Goal: Information Seeking & Learning: Learn about a topic

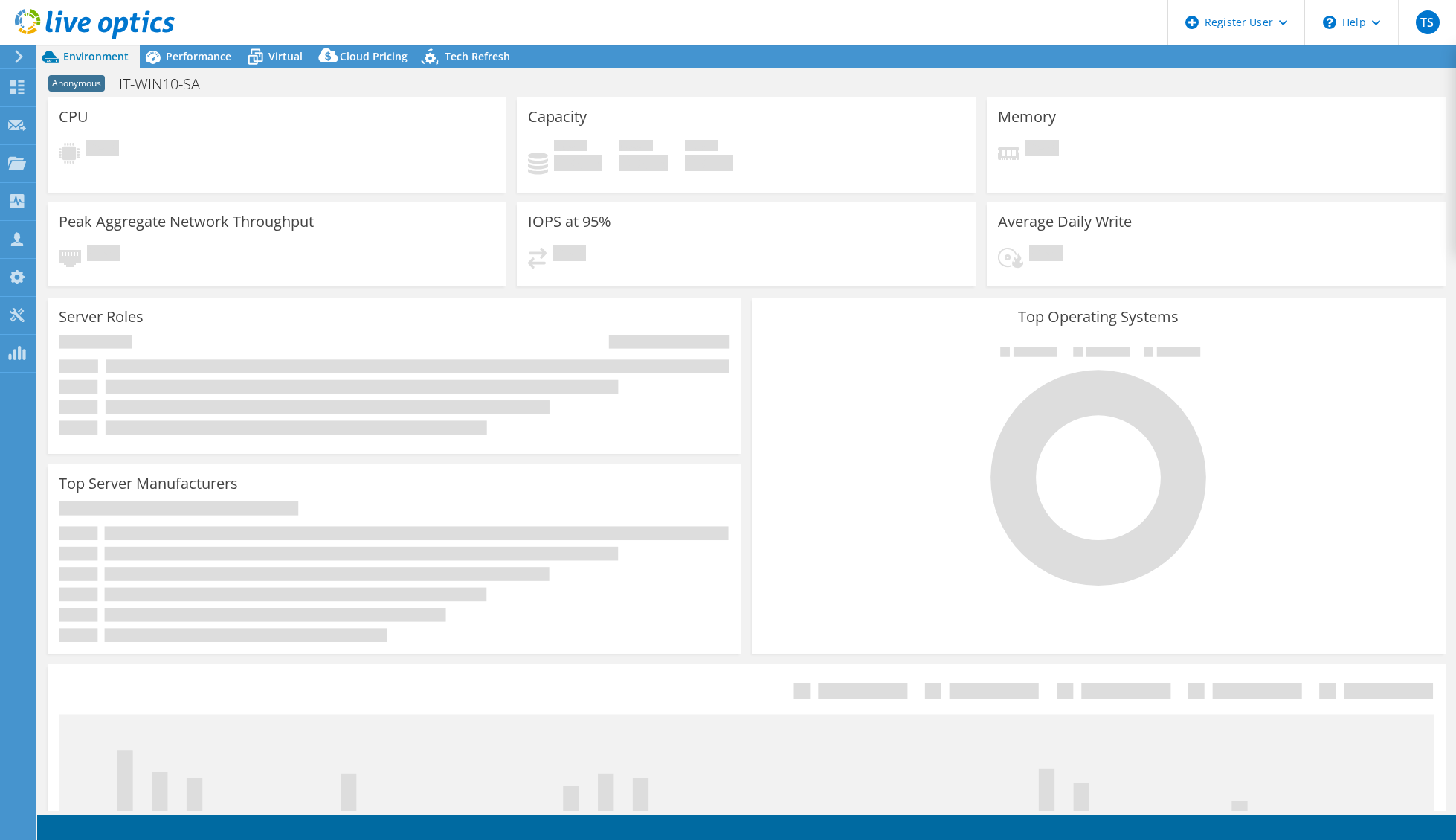
select select "USD"
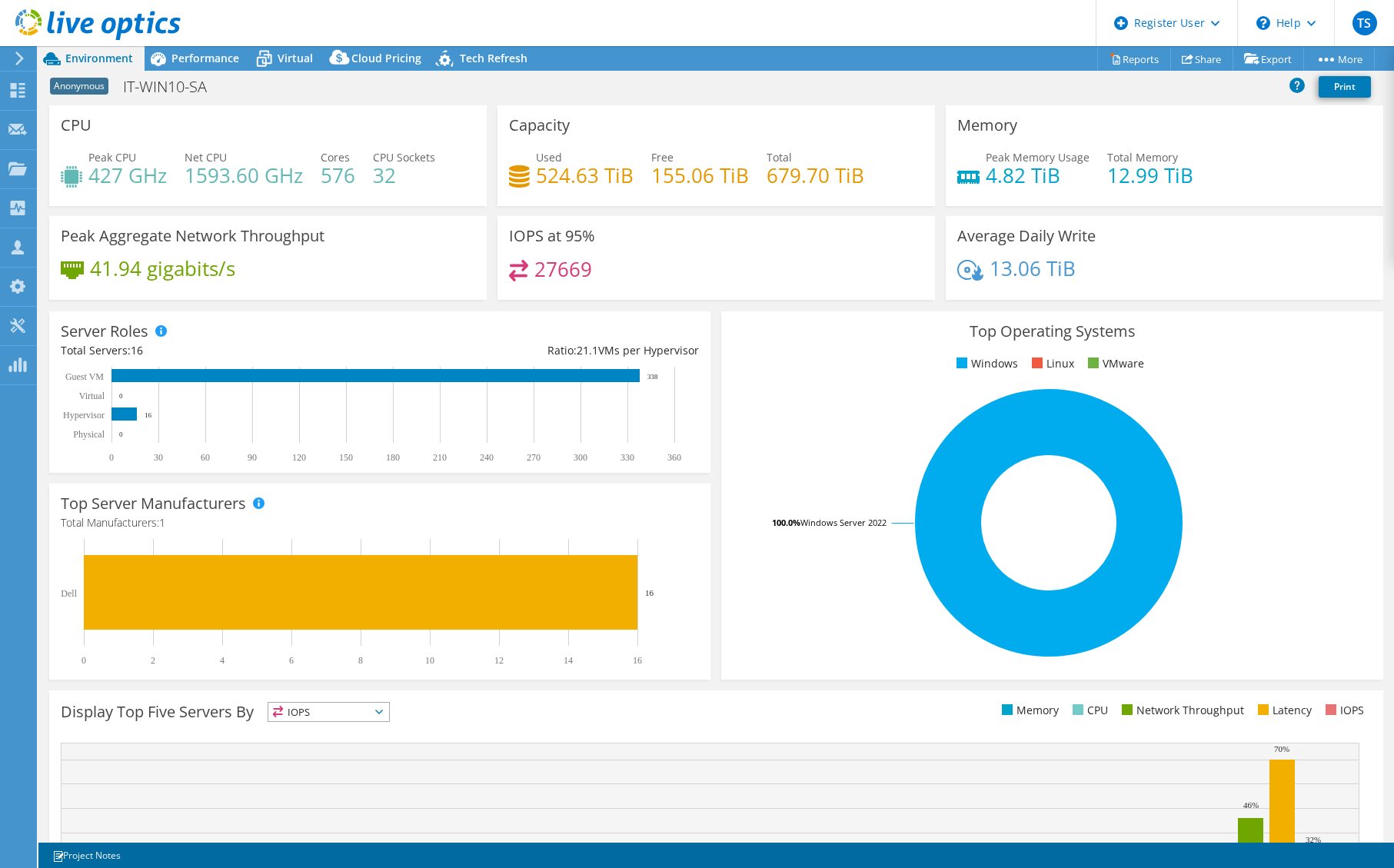
click at [811, 72] on div "Anonymous IT-WIN10-[GEOGRAPHIC_DATA] Print" at bounding box center [716, 86] width 1356 height 28
click at [208, 67] on div "Performance" at bounding box center [197, 58] width 106 height 24
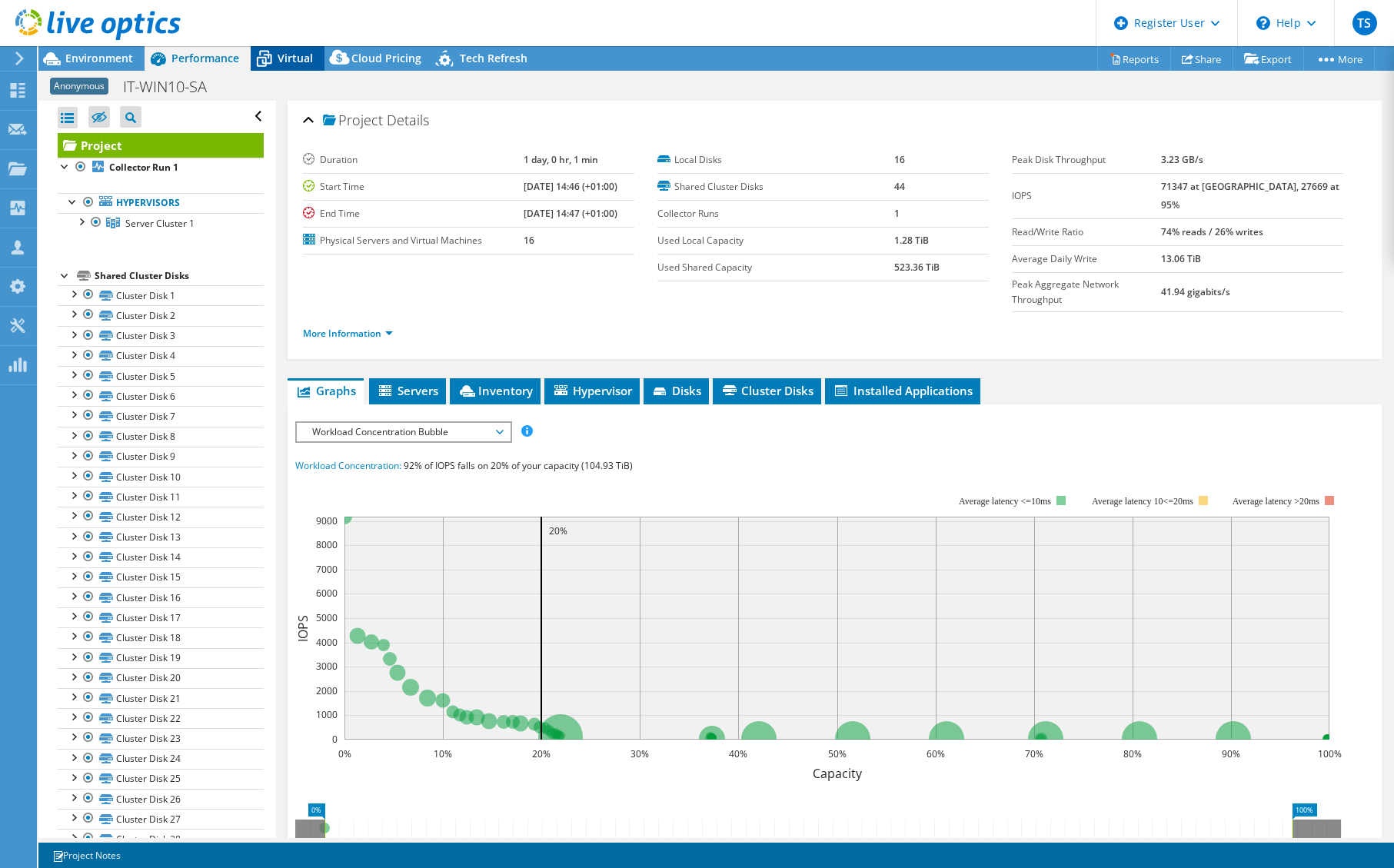
click at [274, 63] on icon at bounding box center [264, 59] width 27 height 27
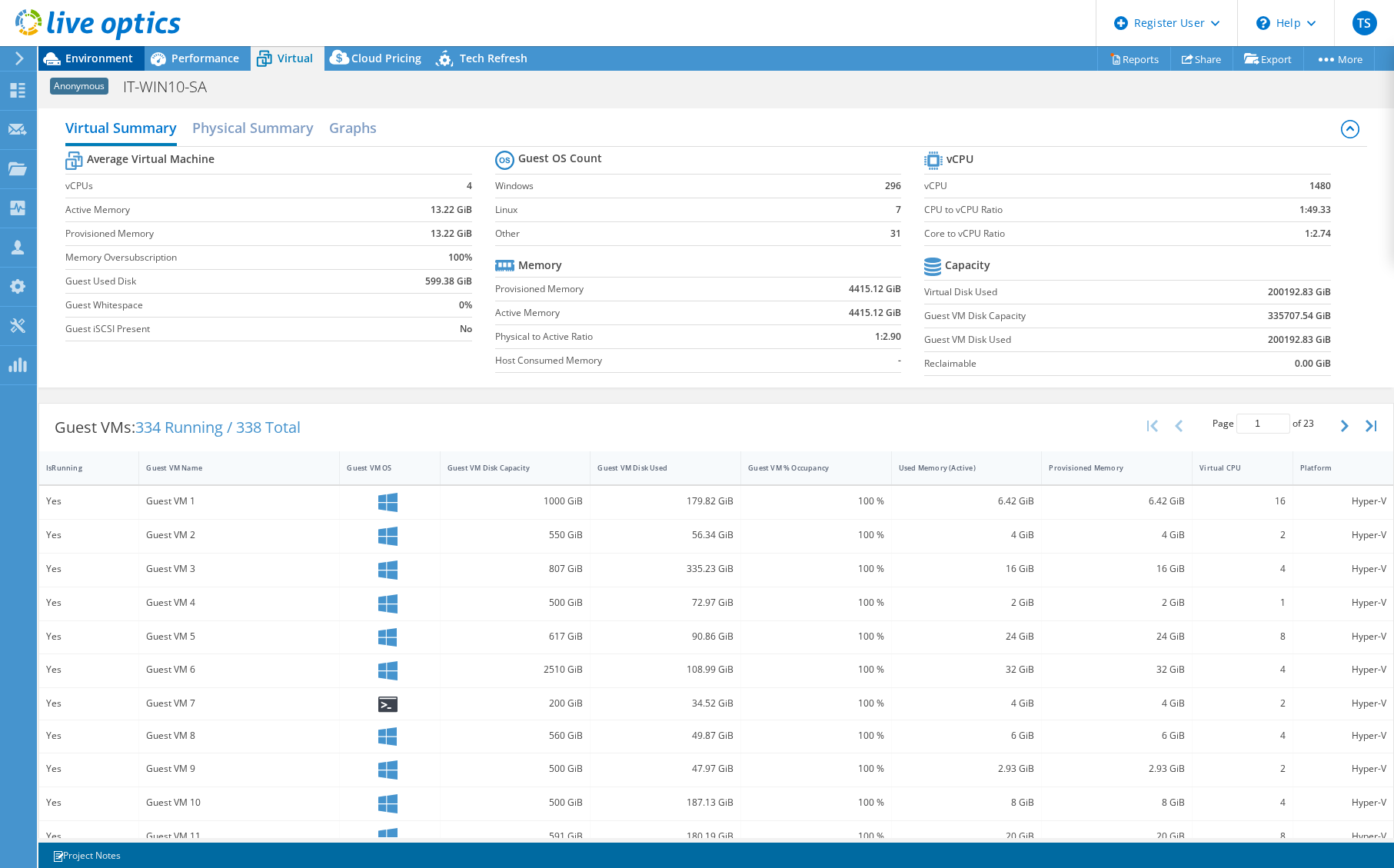
click at [115, 58] on span "Environment" at bounding box center [99, 58] width 67 height 15
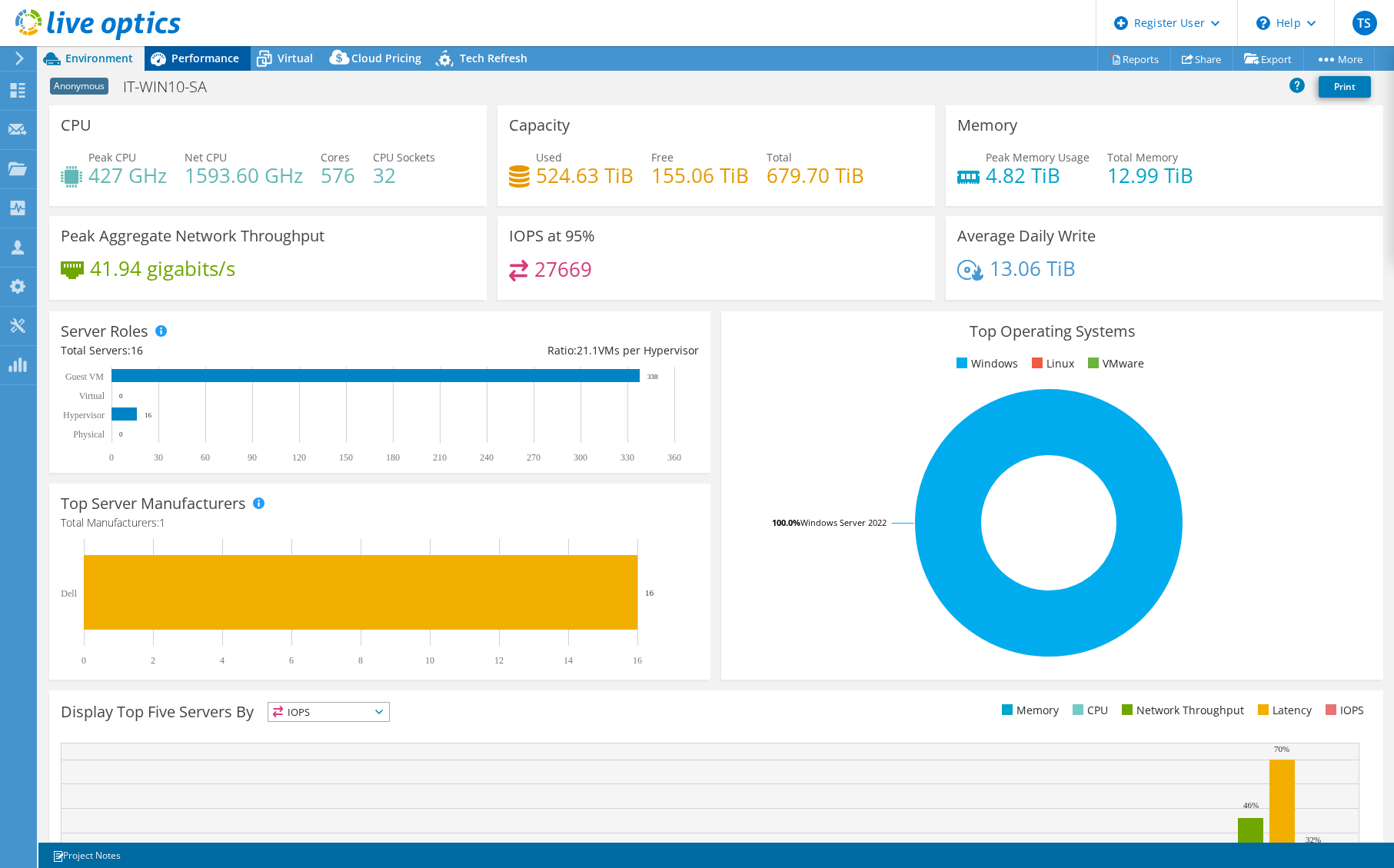
click at [229, 61] on span "Performance" at bounding box center [205, 58] width 67 height 15
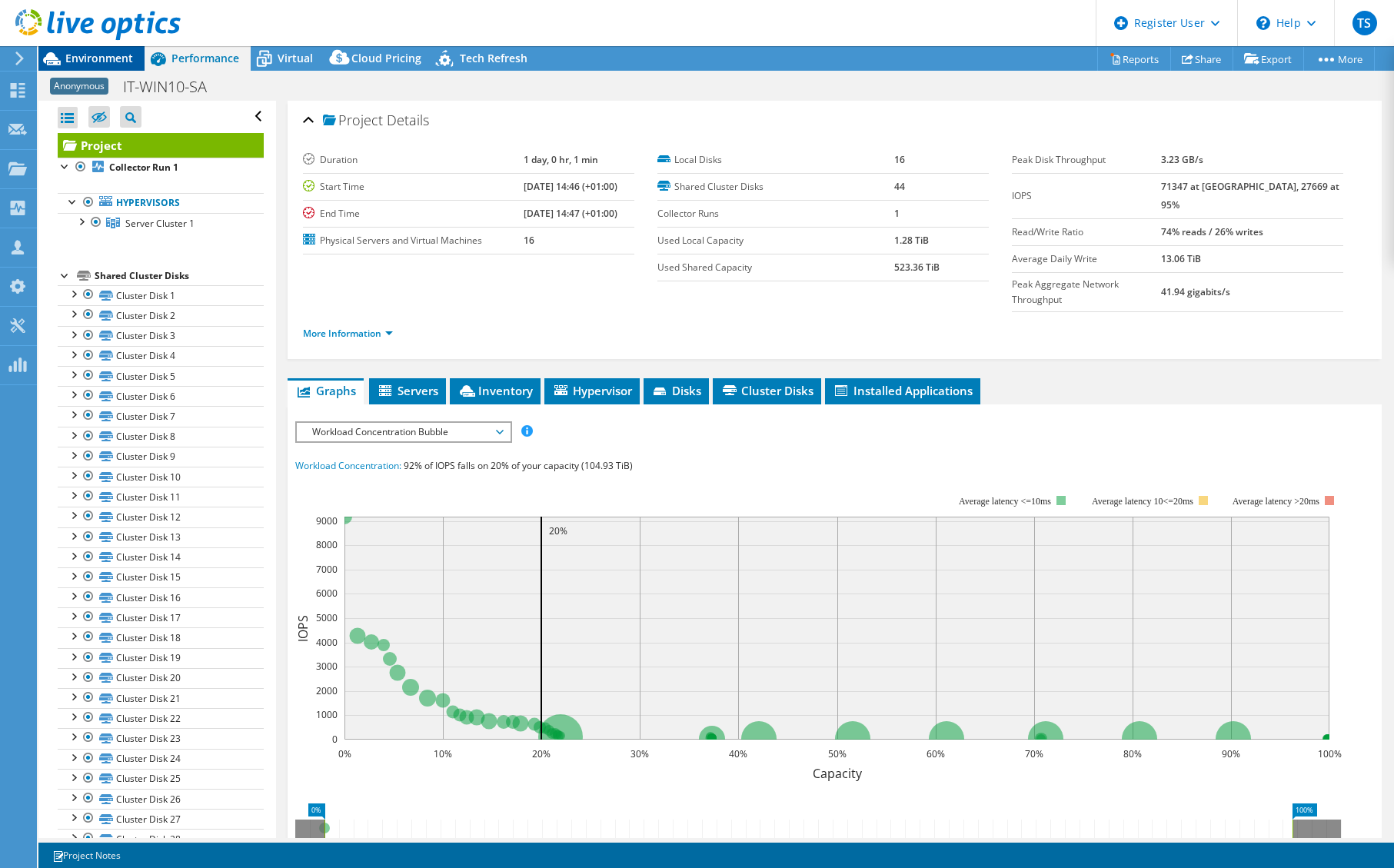
click at [103, 57] on span "Environment" at bounding box center [99, 58] width 67 height 15
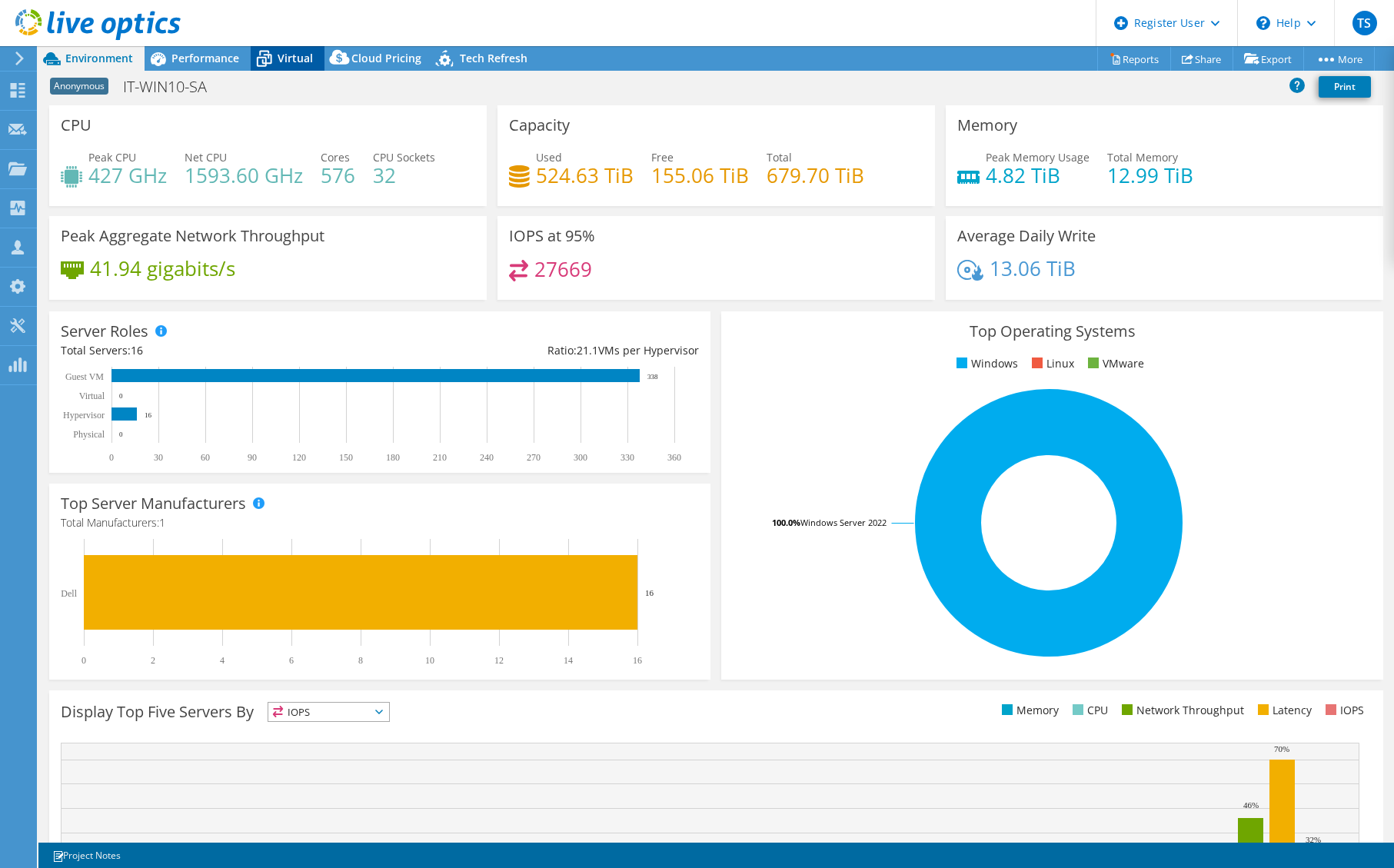
click at [282, 61] on span "Virtual" at bounding box center [295, 58] width 35 height 15
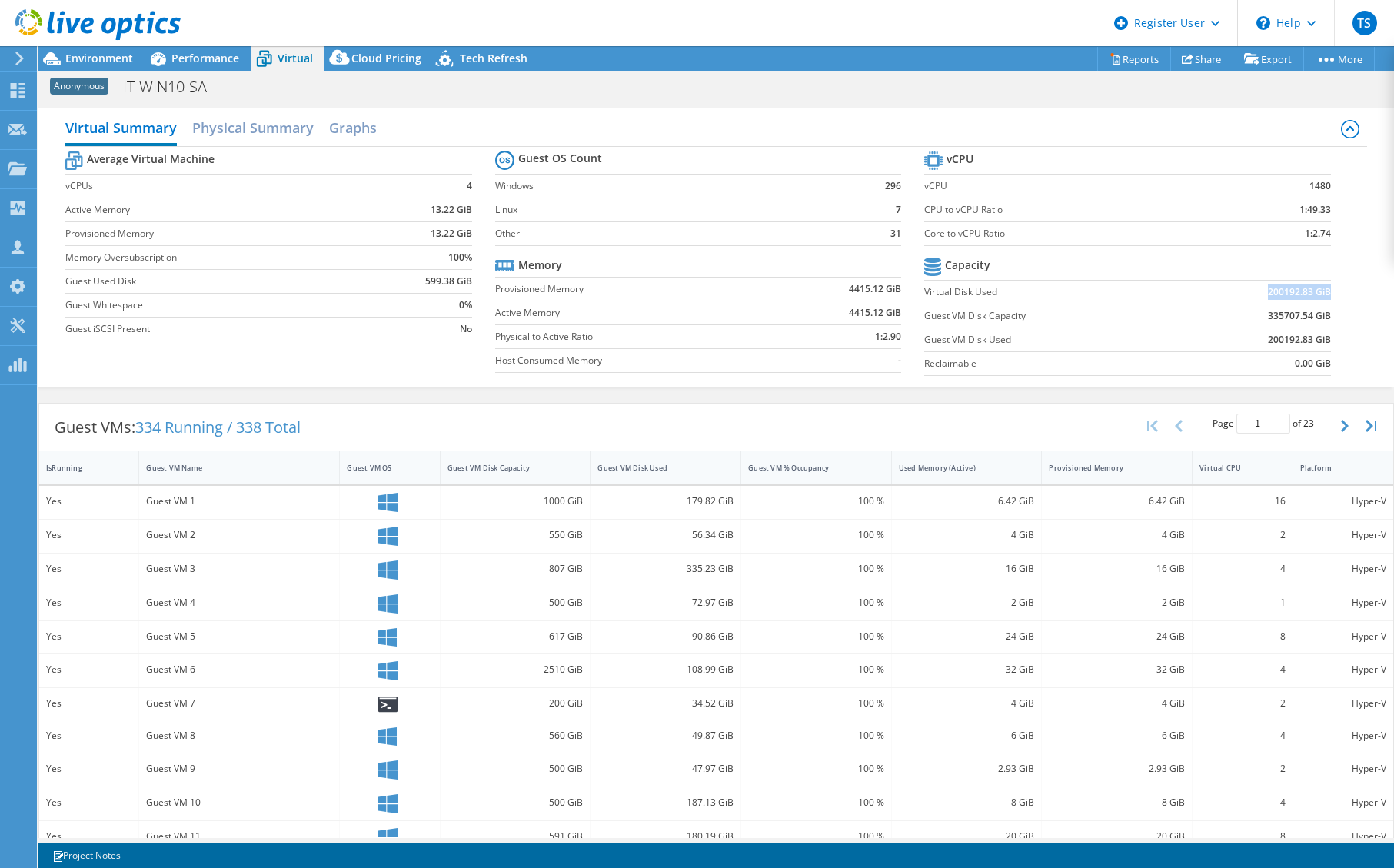
drag, startPoint x: 1255, startPoint y: 287, endPoint x: 1320, endPoint y: 289, distance: 65.0
click at [1320, 289] on td "200192.83 GiB" at bounding box center [1255, 291] width 148 height 24
click at [205, 59] on span "Performance" at bounding box center [205, 58] width 67 height 15
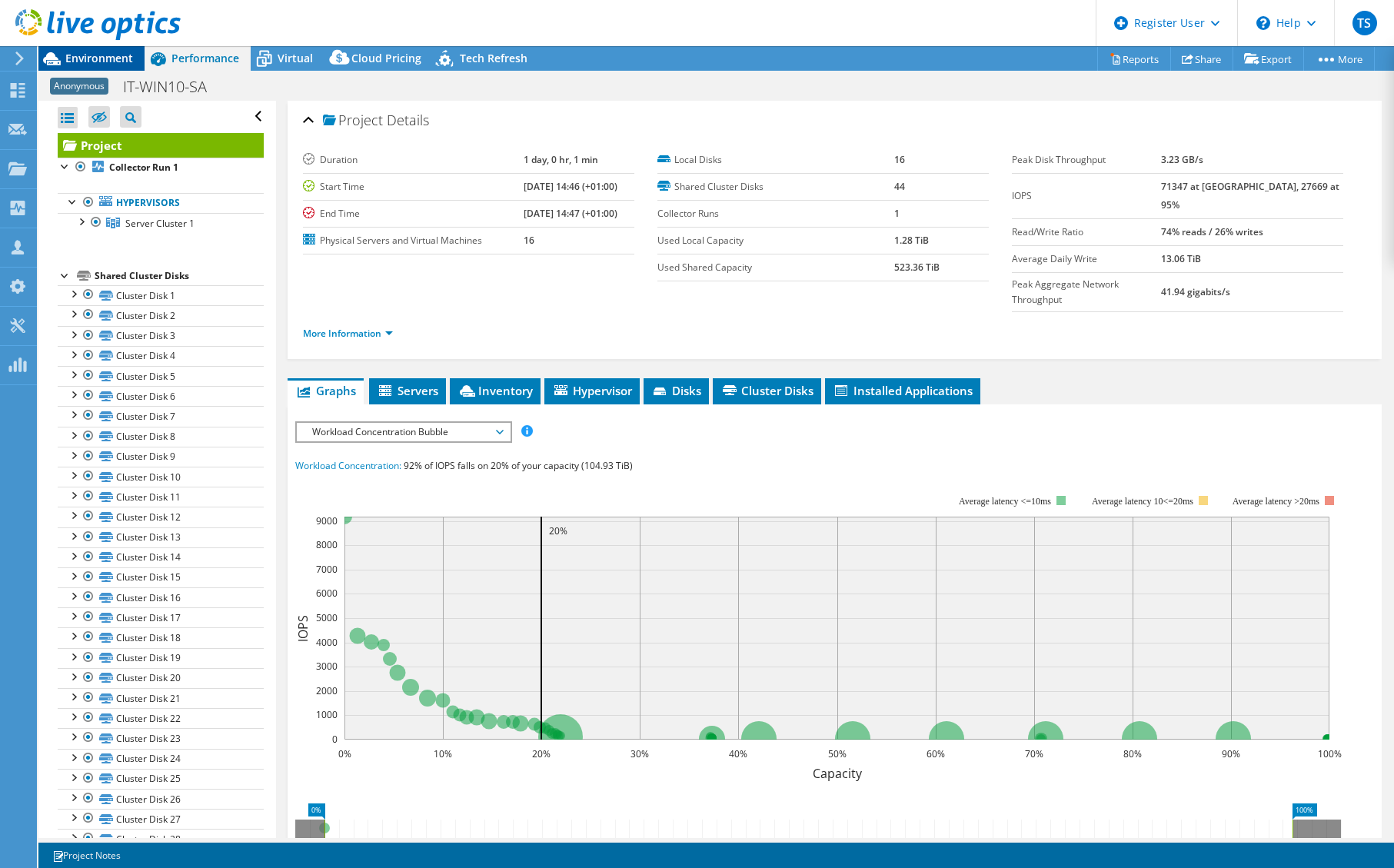
click at [132, 63] on span "Environment" at bounding box center [99, 58] width 67 height 15
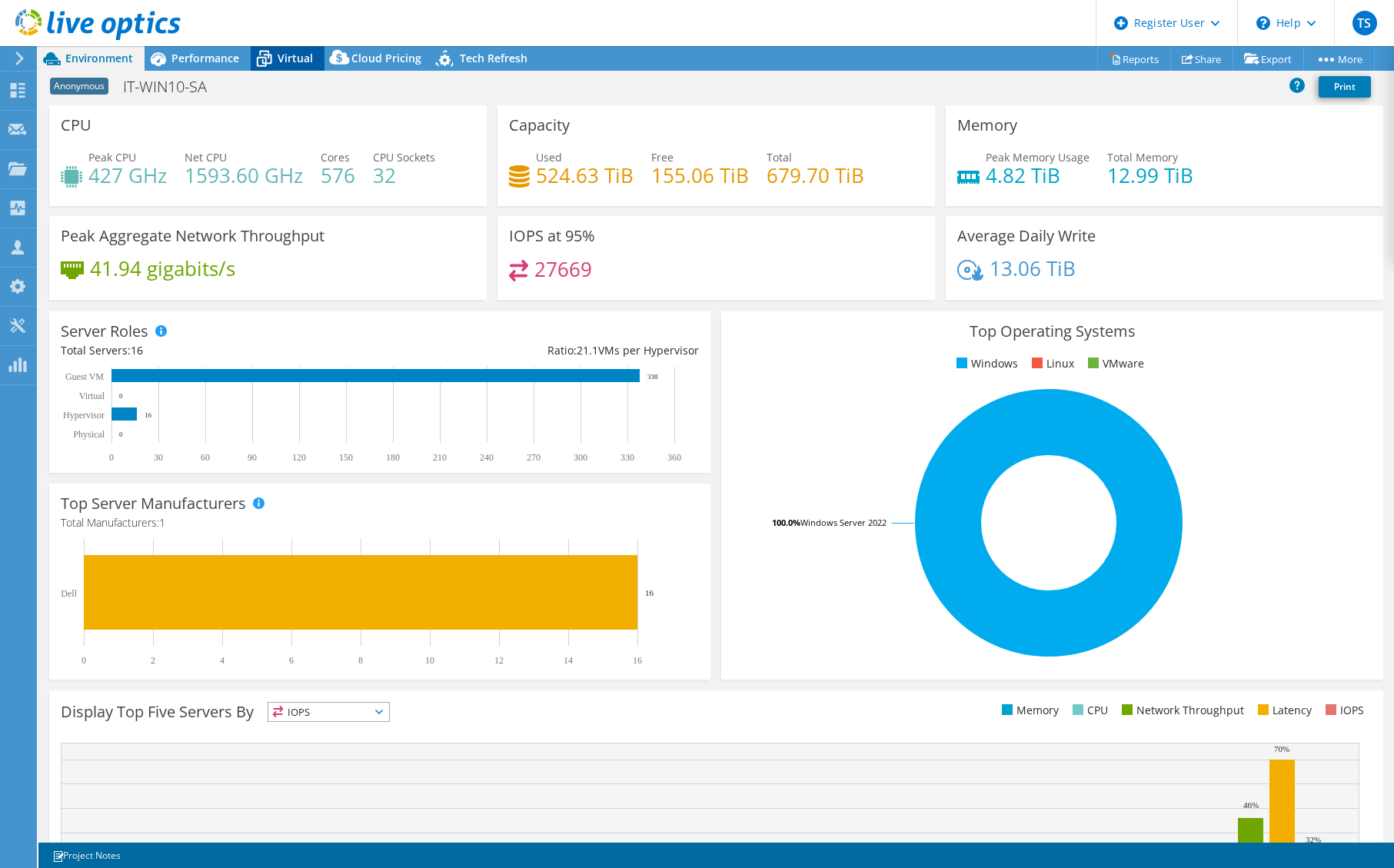
click at [314, 56] on div "Virtual" at bounding box center [288, 58] width 74 height 24
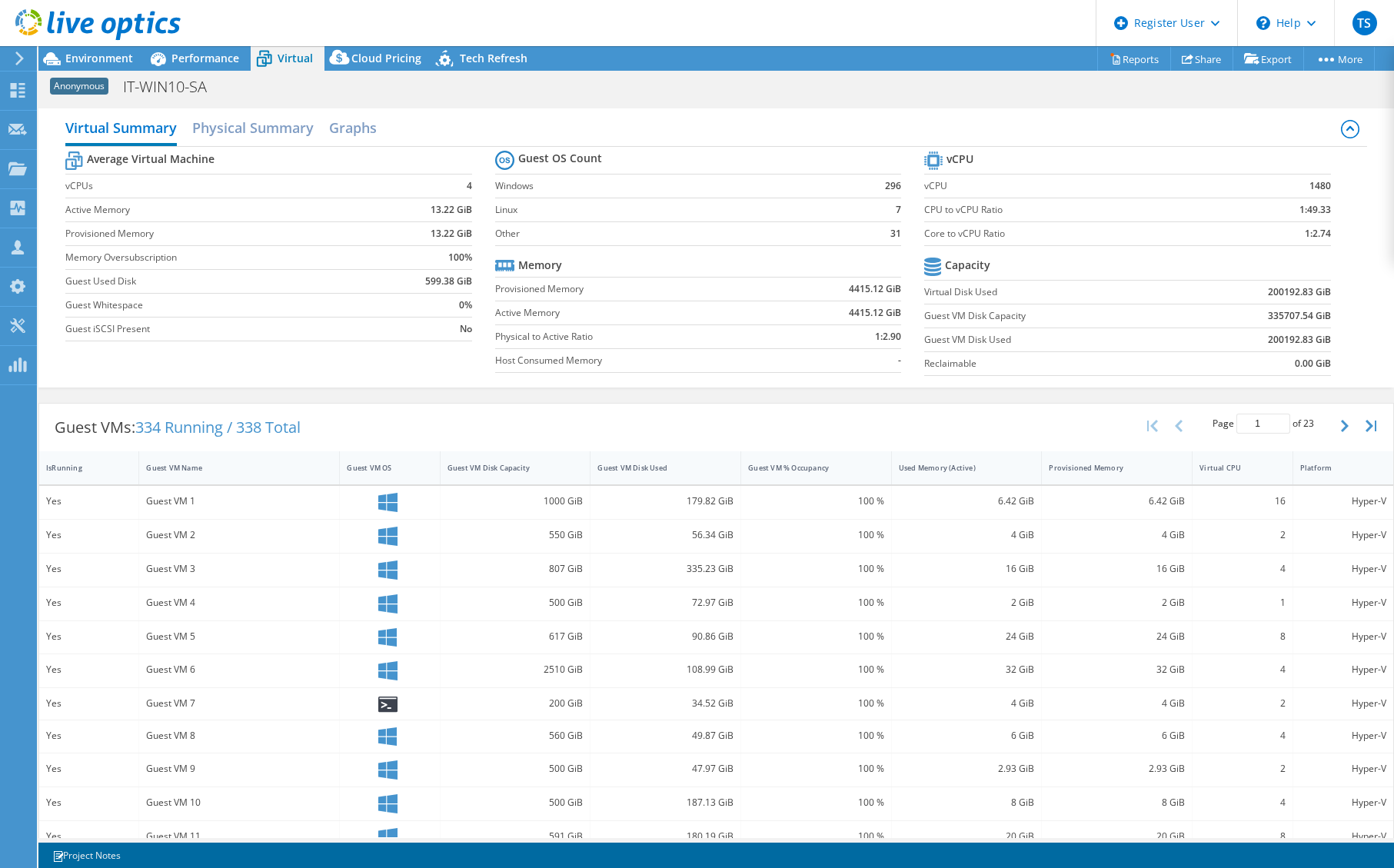
click at [848, 28] on header "TS Dell User [PERSON_NAME] [PERSON_NAME][EMAIL_ADDRESS][PERSON_NAME][DOMAIN_NAM…" at bounding box center [697, 23] width 1394 height 46
click at [1273, 290] on b "200192.83 GiB" at bounding box center [1299, 292] width 63 height 16
click at [491, 425] on div "Guest VMs: 334 Running / 338 Total Page 1 of 23 5 rows 10 rows 20 rows 25 rows …" at bounding box center [716, 427] width 1354 height 48
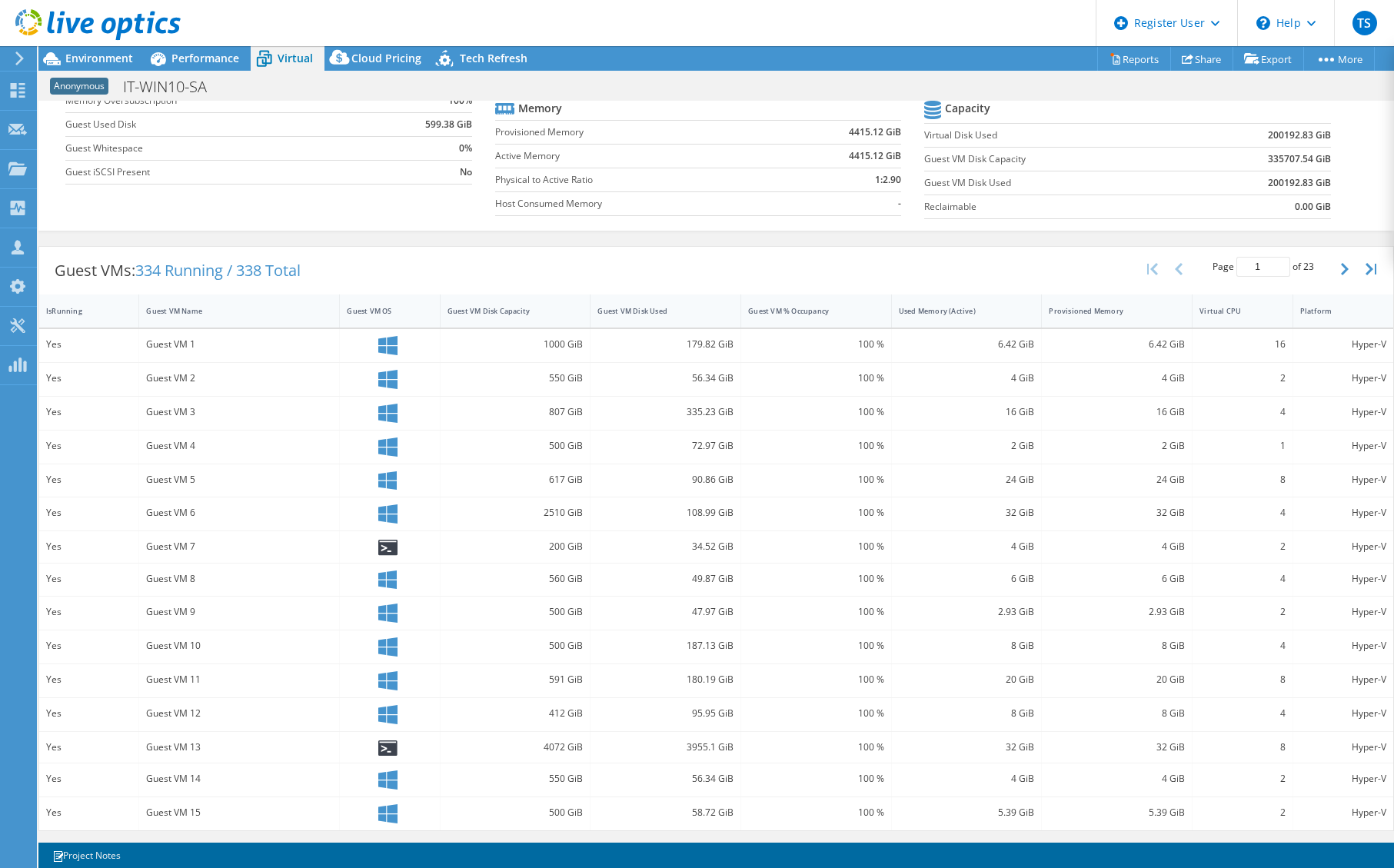
scroll to position [157, 0]
click at [658, 313] on div "Guest VM Disk Used" at bounding box center [656, 309] width 118 height 10
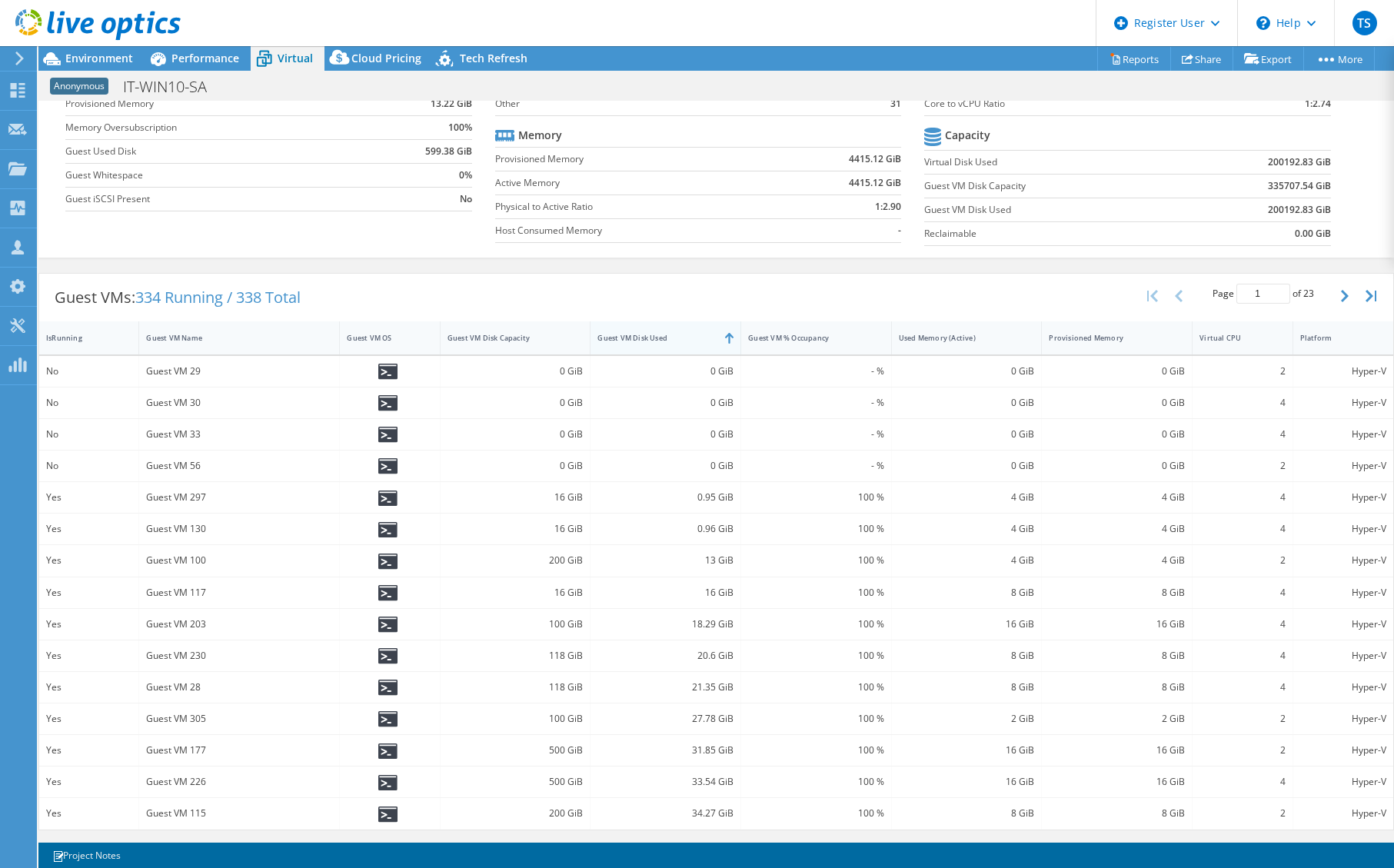
click at [655, 335] on div "Guest VM Disk Used" at bounding box center [656, 338] width 118 height 10
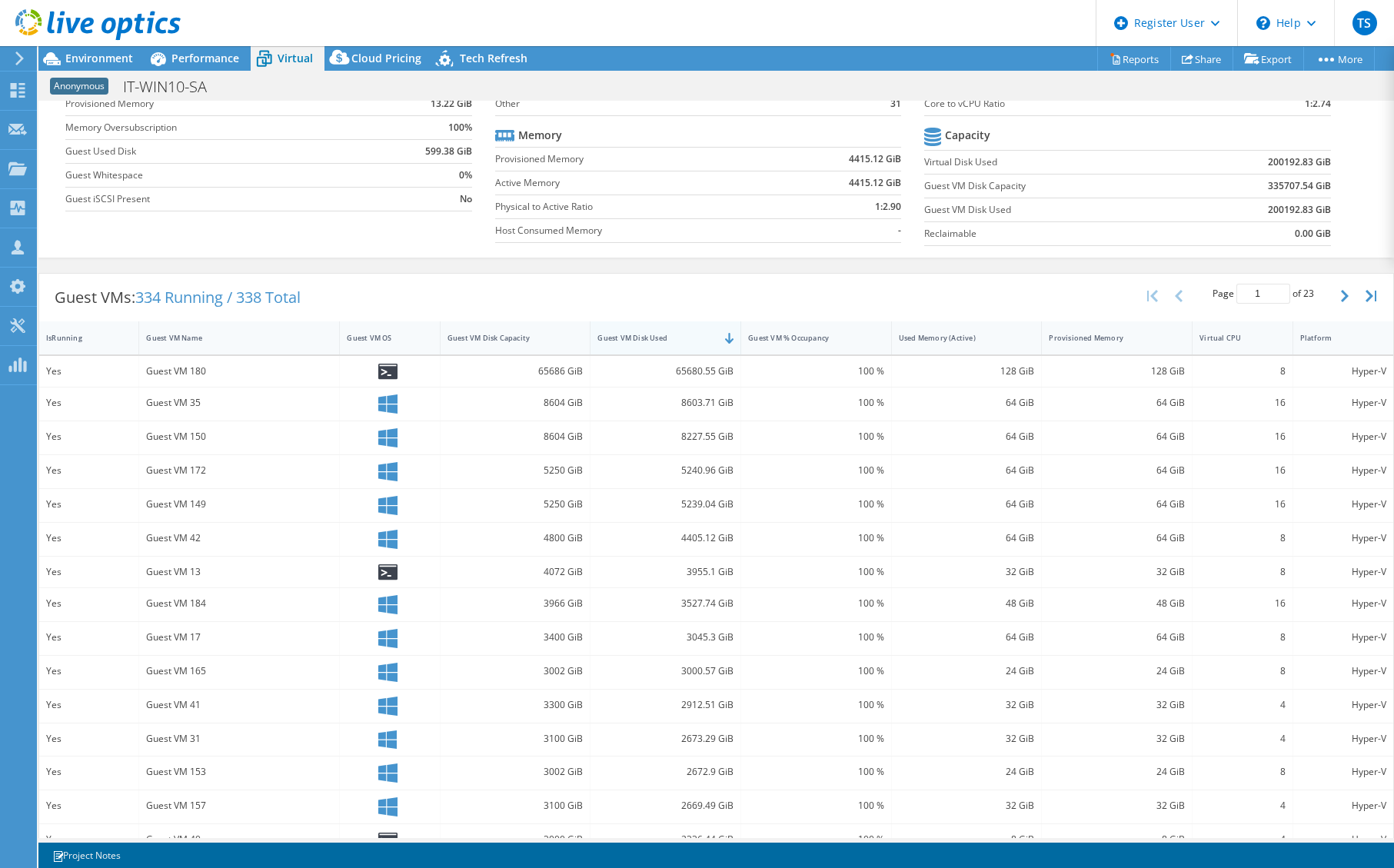
scroll to position [156, 0]
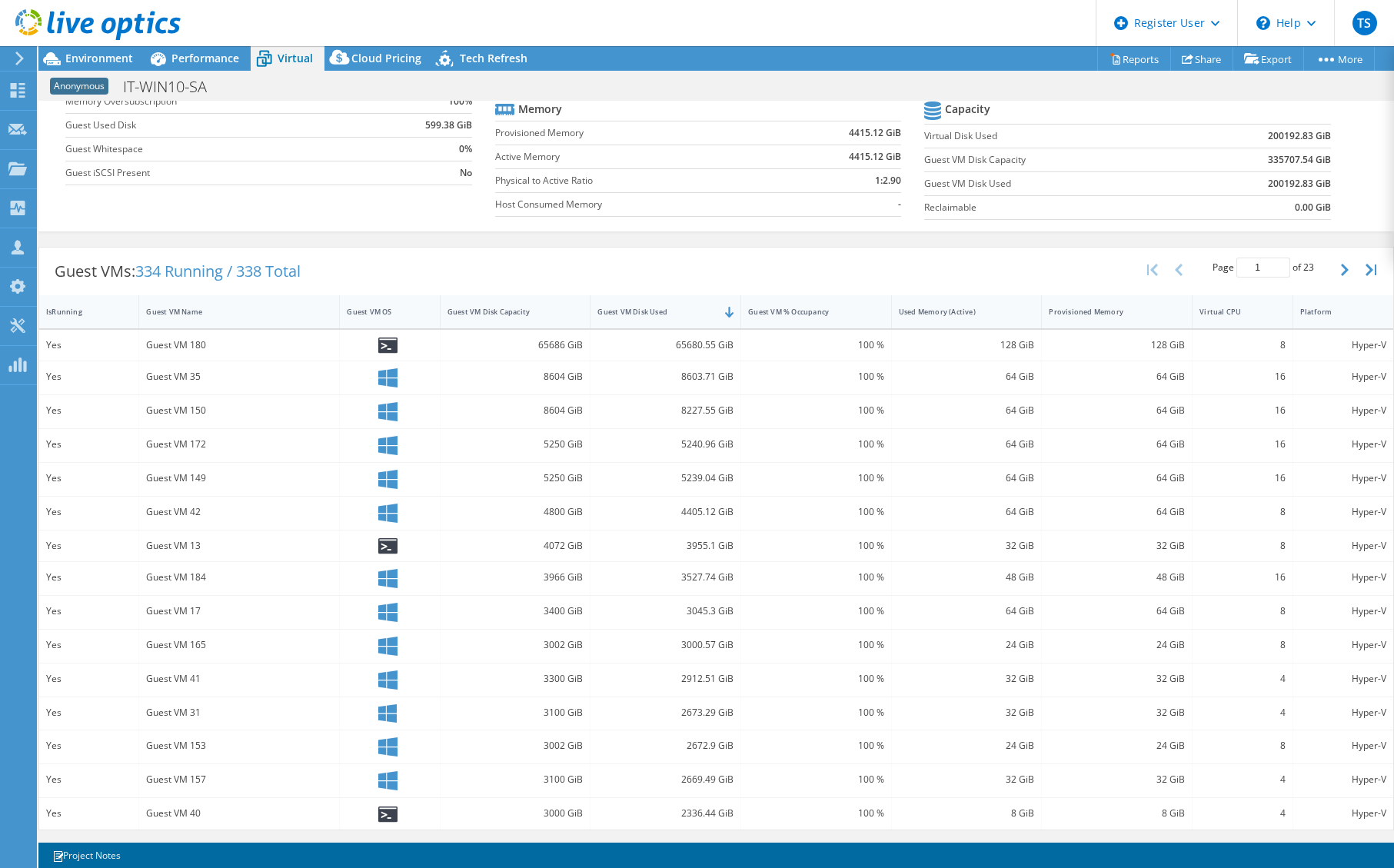
click at [641, 269] on div "Guest VMs: 334 Running / 338 Total Page 1 of 23 5 rows 10 rows 20 rows 25 rows …" at bounding box center [716, 271] width 1354 height 48
drag, startPoint x: 672, startPoint y: 348, endPoint x: 726, endPoint y: 350, distance: 54.0
click at [726, 350] on div "65680.55 GiB" at bounding box center [665, 345] width 136 height 17
click at [388, 28] on header "TS Dell User [PERSON_NAME] [PERSON_NAME][EMAIL_ADDRESS][PERSON_NAME][DOMAIN_NAM…" at bounding box center [697, 23] width 1394 height 46
